Goal: Task Accomplishment & Management: Manage account settings

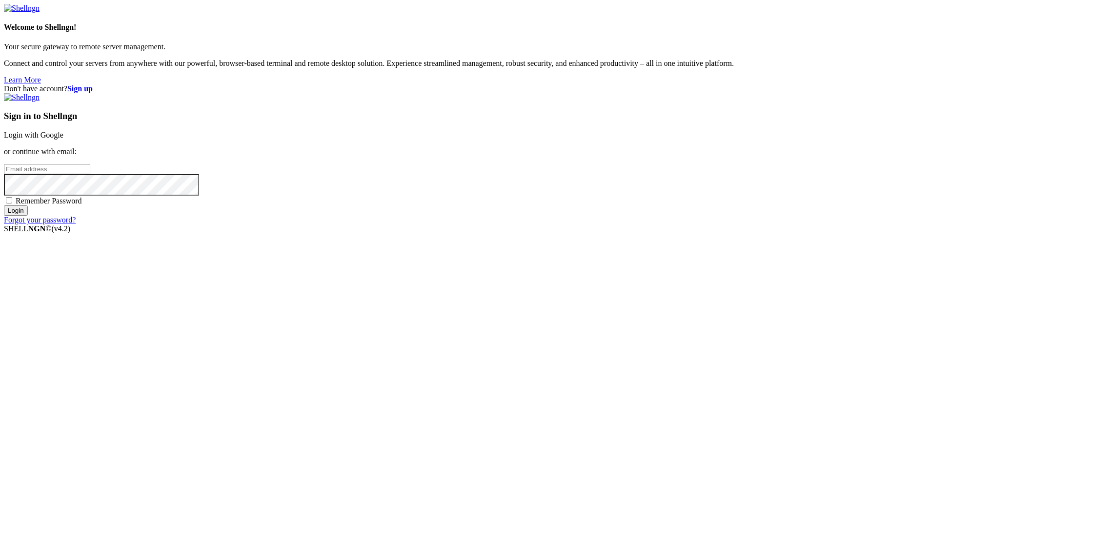
click at [63, 139] on link "Login with Google" at bounding box center [34, 135] width 60 height 8
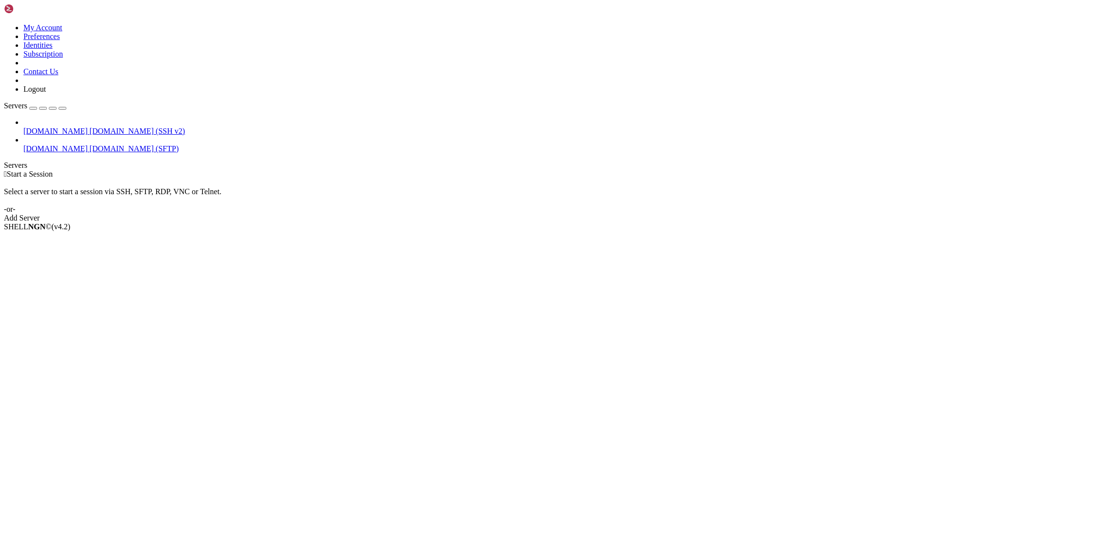
click at [23, 127] on icon at bounding box center [23, 127] width 0 height 0
click at [55, 301] on span "Properties" at bounding box center [39, 305] width 32 height 8
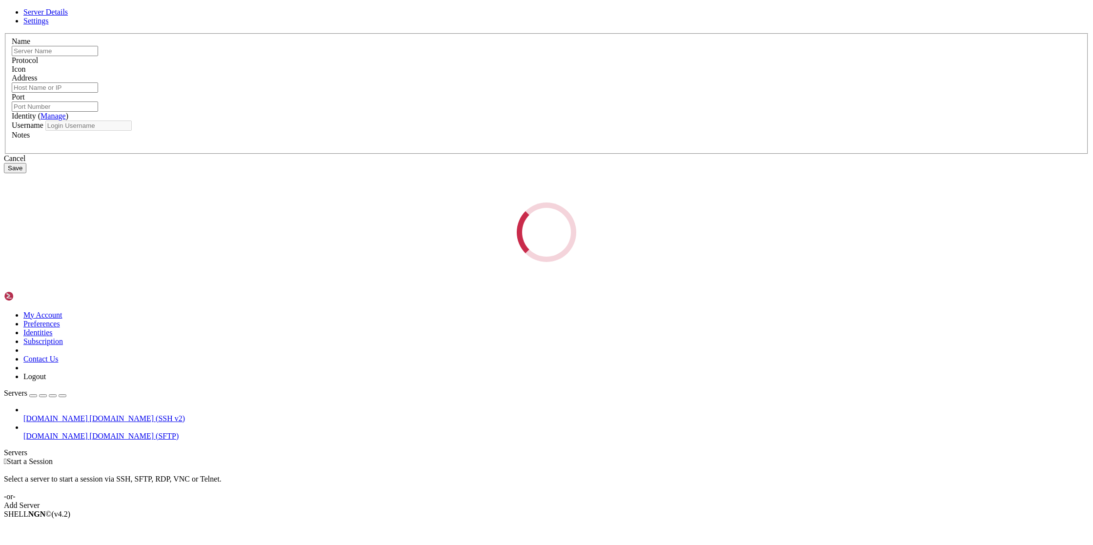
type input "[DOMAIN_NAME]"
type input "22"
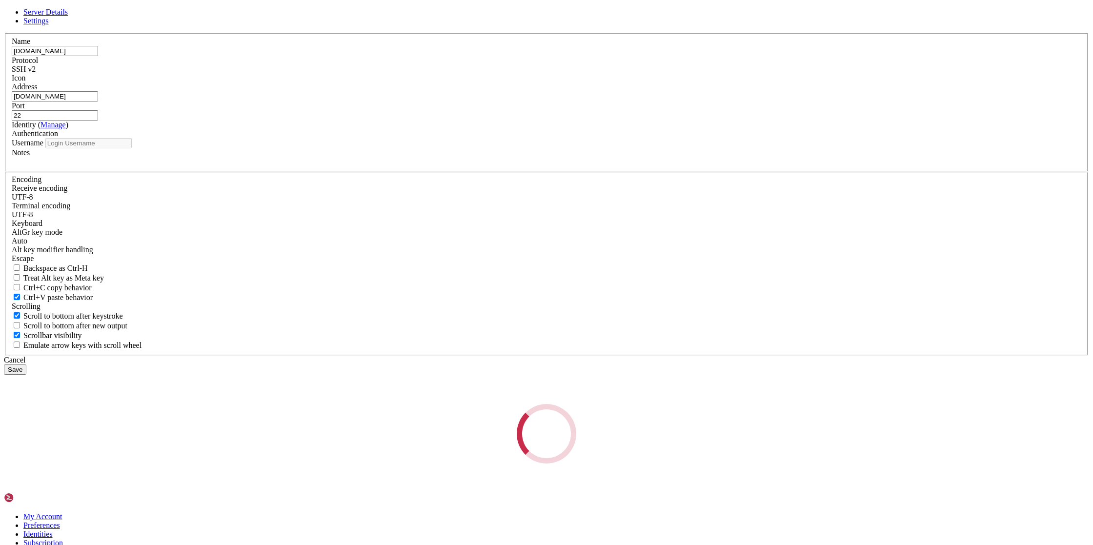
type input "[PERSON_NAME]"
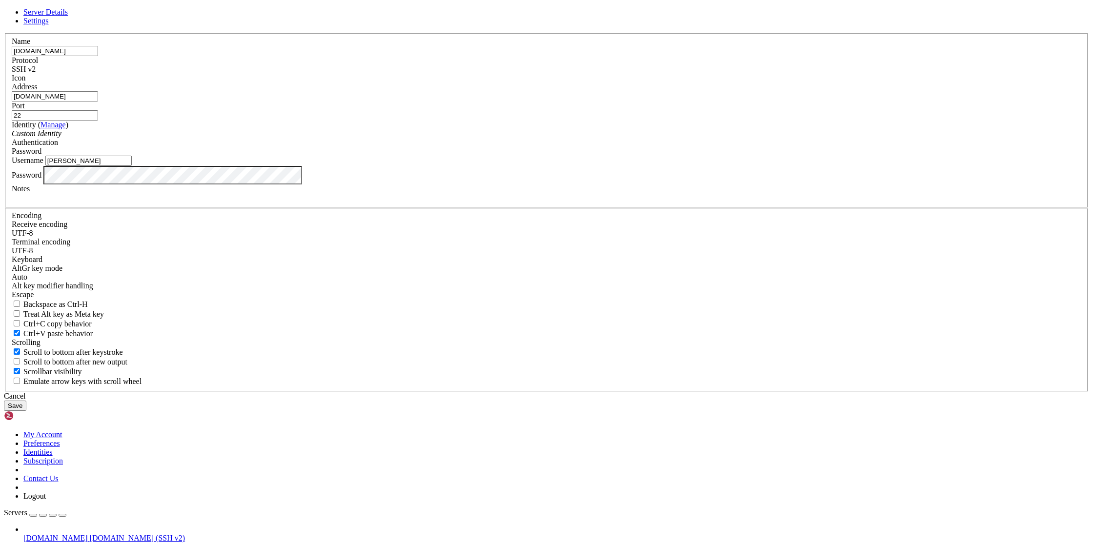
drag, startPoint x: 504, startPoint y: 217, endPoint x: 348, endPoint y: 214, distance: 156.7
click at [98, 102] on input "[DOMAIN_NAME]" at bounding box center [55, 96] width 86 height 10
paste input "[TECHNICAL_ID]"
type input "[TECHNICAL_ID]"
click at [26, 405] on button "Save" at bounding box center [15, 406] width 22 height 10
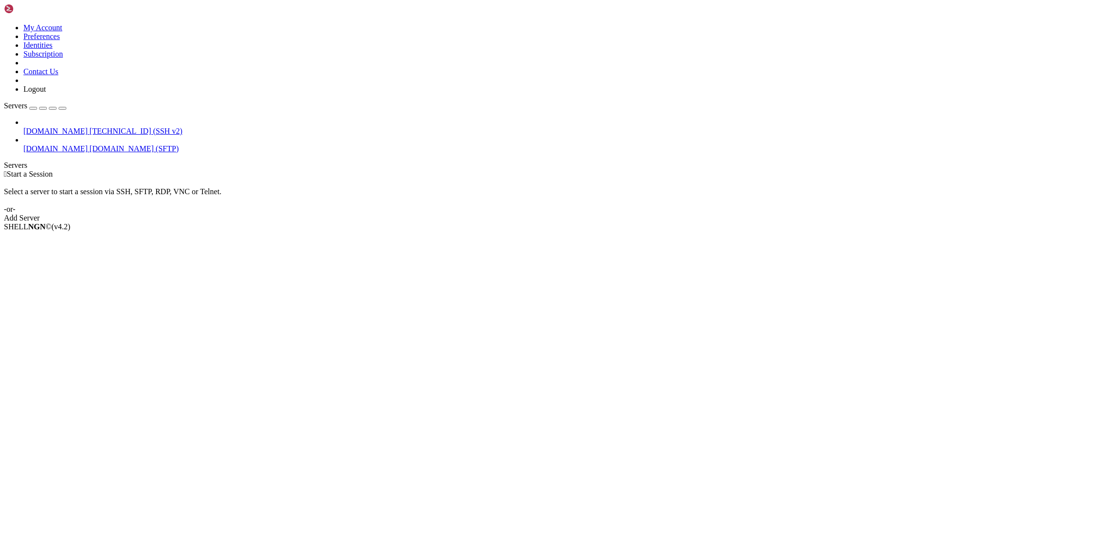
click at [90, 127] on span "[TECHNICAL_ID] (SSH v2)" at bounding box center [136, 131] width 93 height 8
